Goal: Information Seeking & Learning: Find specific page/section

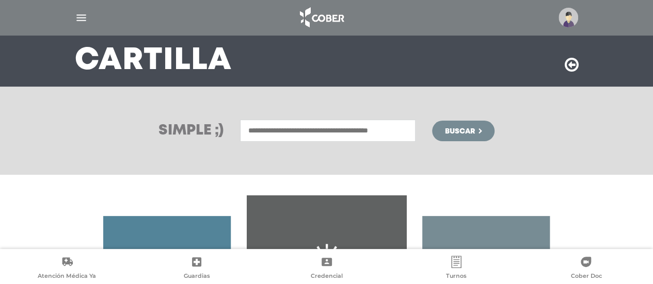
scroll to position [66, 0]
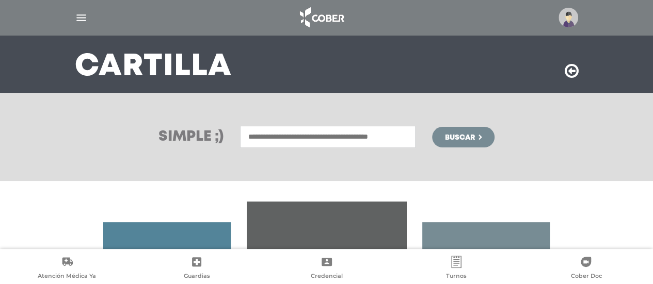
click at [333, 139] on input "text" at bounding box center [327, 137] width 175 height 22
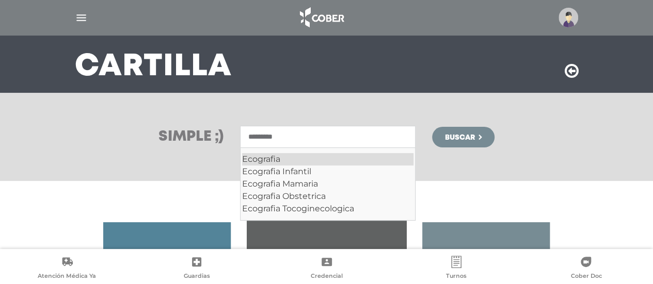
click at [259, 155] on div "Ecografia" at bounding box center [327, 159] width 171 height 12
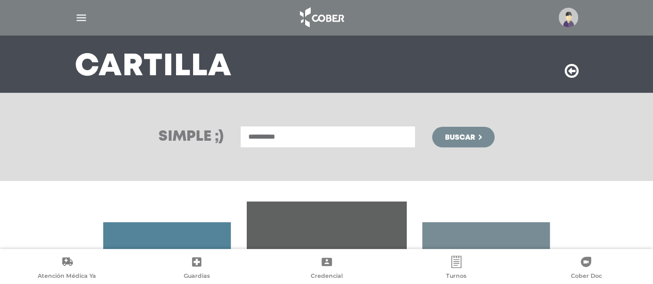
type input "*********"
click at [442, 140] on button "Buscar" at bounding box center [463, 137] width 62 height 21
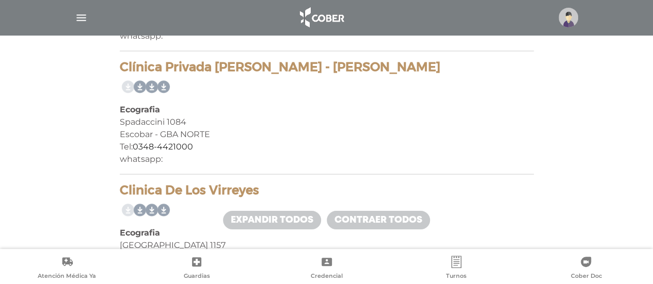
scroll to position [1920, 0]
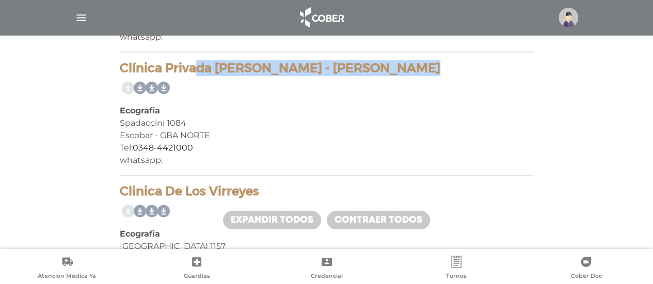
drag, startPoint x: 116, startPoint y: 68, endPoint x: 319, endPoint y: 66, distance: 202.8
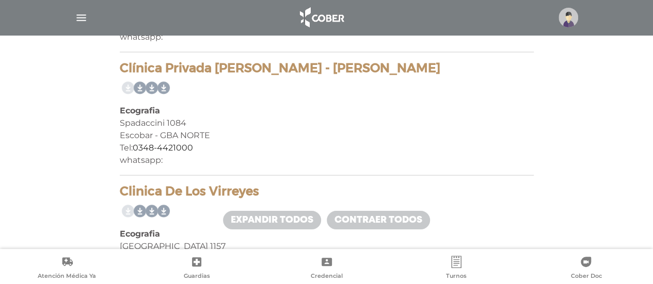
scroll to position [14667, 0]
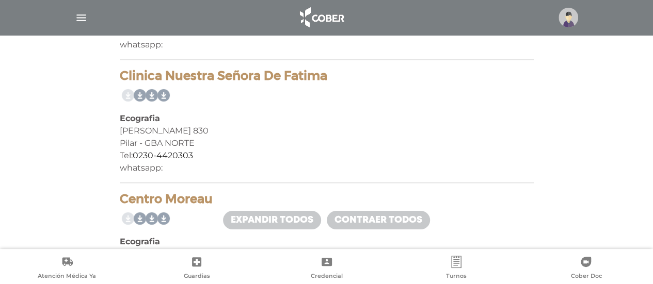
drag, startPoint x: 120, startPoint y: 76, endPoint x: 325, endPoint y: 72, distance: 204.9
click at [325, 72] on h4 "Clinica Nuestra Señora De Fatima" at bounding box center [327, 75] width 414 height 15
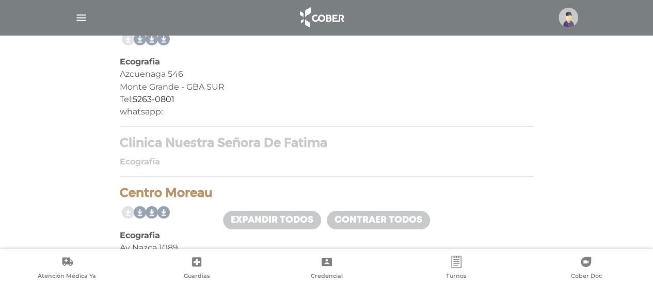
scroll to position [1845, 0]
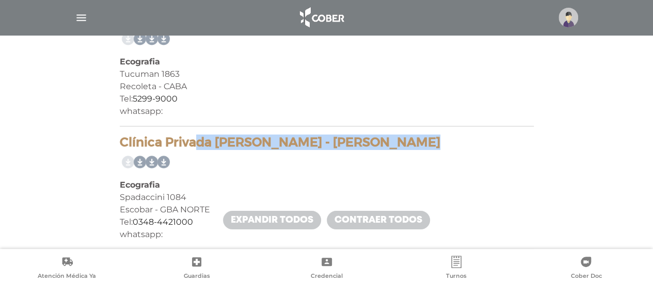
drag, startPoint x: 115, startPoint y: 137, endPoint x: 321, endPoint y: 139, distance: 205.9
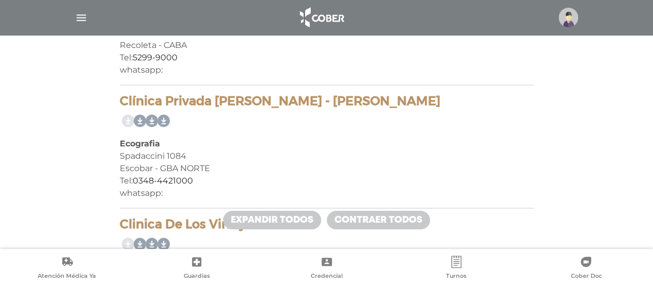
scroll to position [2295, 0]
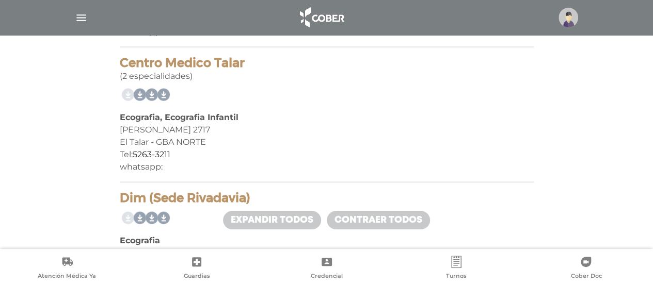
drag, startPoint x: 118, startPoint y: 69, endPoint x: 243, endPoint y: 68, distance: 125.4
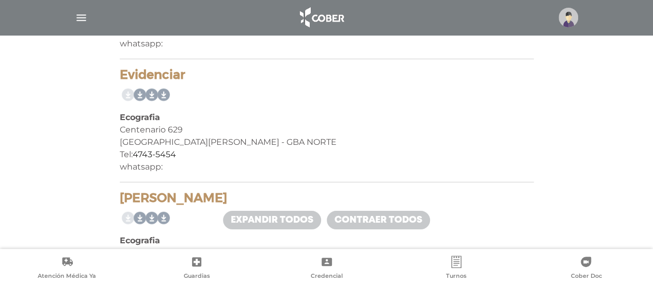
drag, startPoint x: 114, startPoint y: 70, endPoint x: 198, endPoint y: 70, distance: 84.6
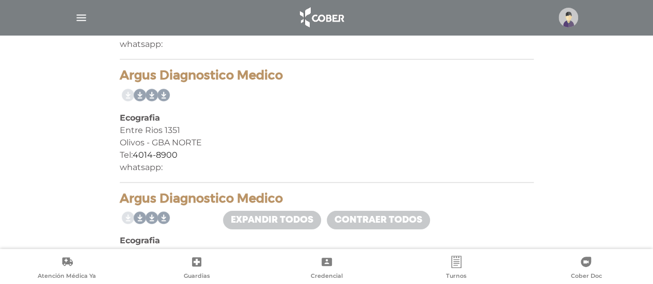
scroll to position [3650, 0]
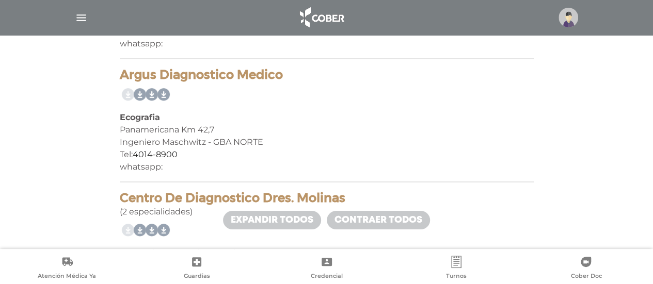
drag, startPoint x: 112, startPoint y: 79, endPoint x: 282, endPoint y: 73, distance: 169.4
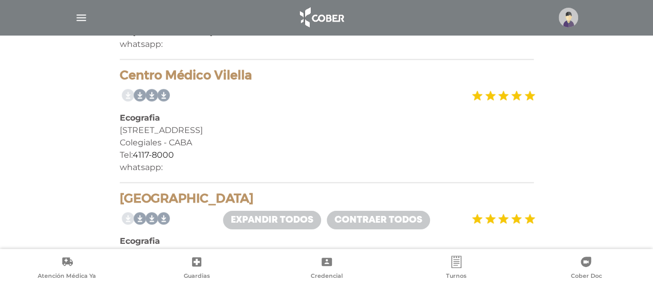
scroll to position [681, 0]
